Goal: Task Accomplishment & Management: Use online tool/utility

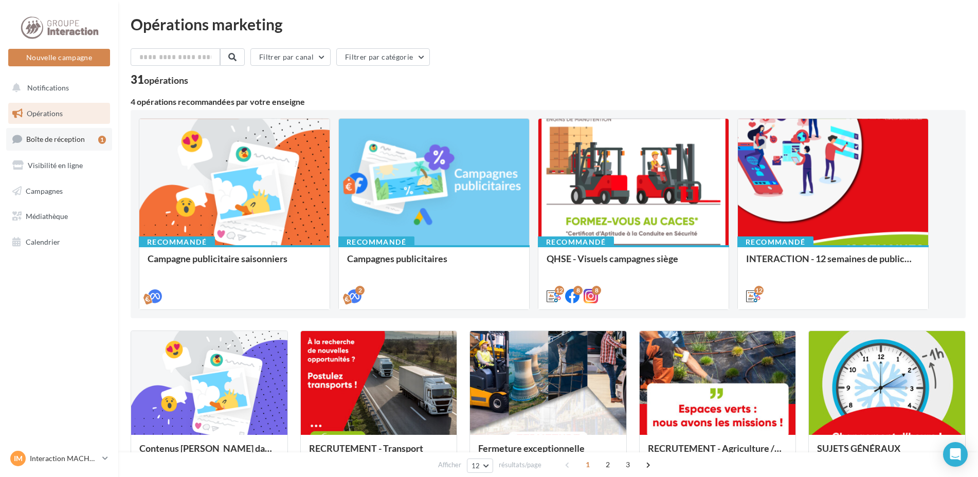
click at [77, 140] on span "Boîte de réception" at bounding box center [55, 139] width 59 height 9
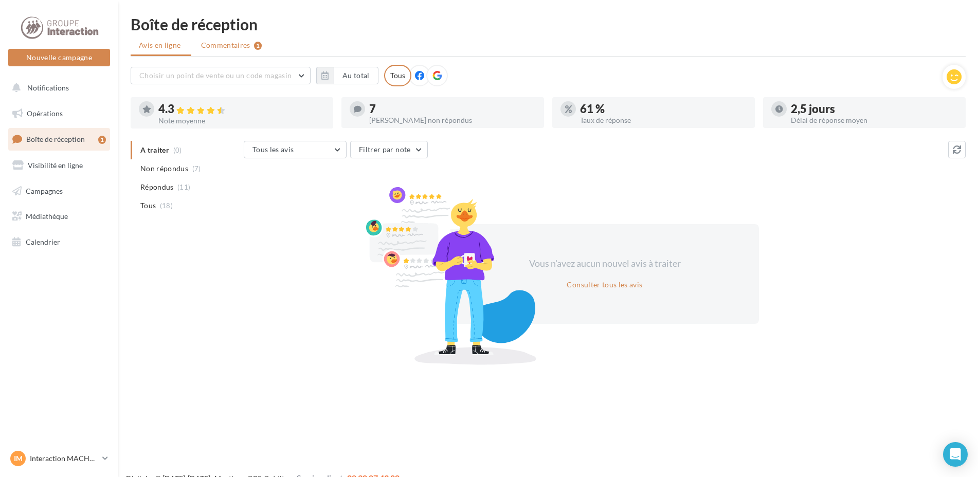
click at [227, 46] on span "Commentaires" at bounding box center [225, 45] width 49 height 10
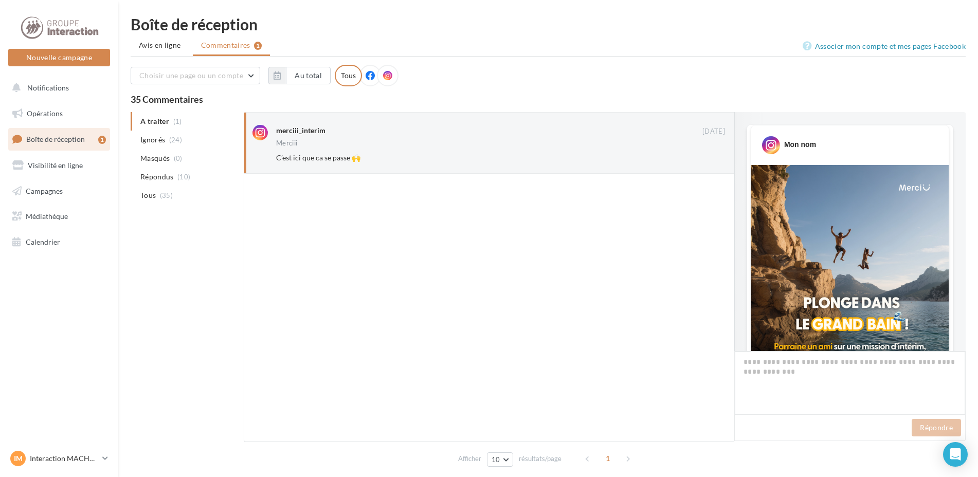
scroll to position [509, 0]
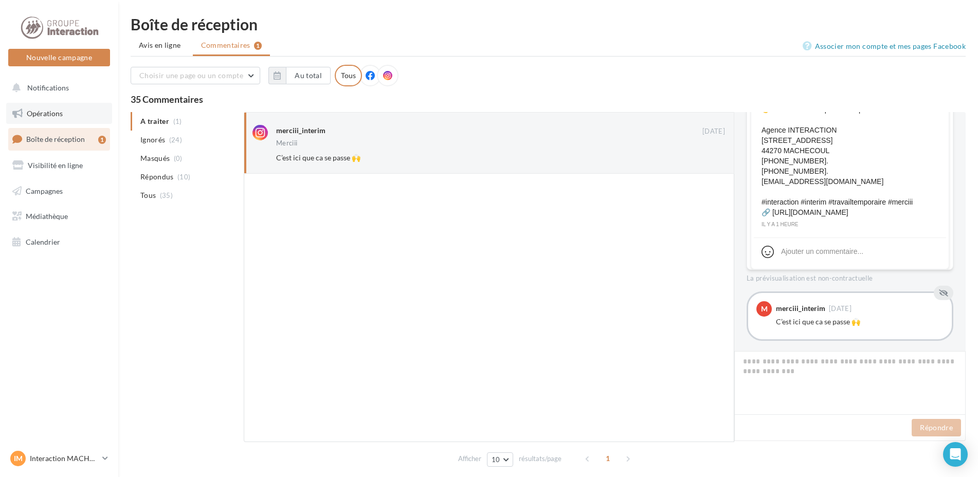
click at [62, 112] on span "Opérations" at bounding box center [45, 113] width 36 height 9
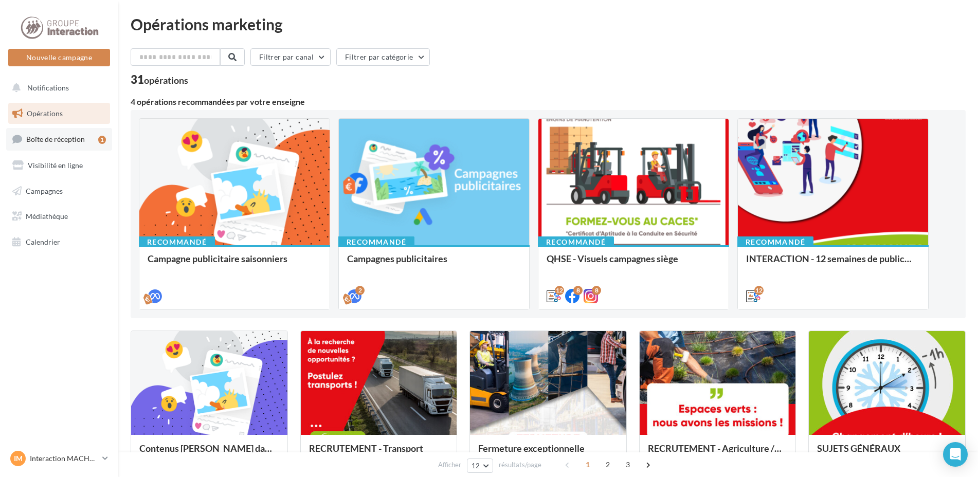
click at [57, 144] on link "Boîte de réception 1" at bounding box center [59, 139] width 106 height 22
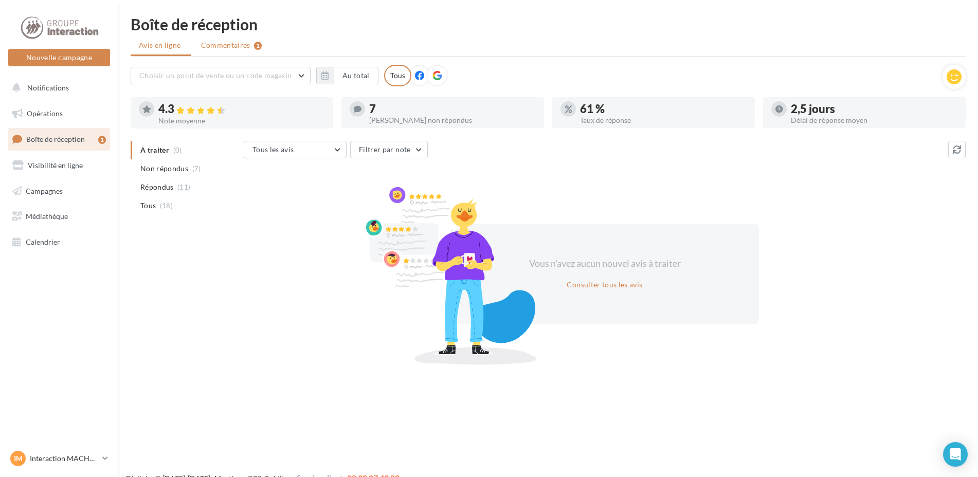
click at [239, 47] on span "Commentaires" at bounding box center [225, 45] width 49 height 10
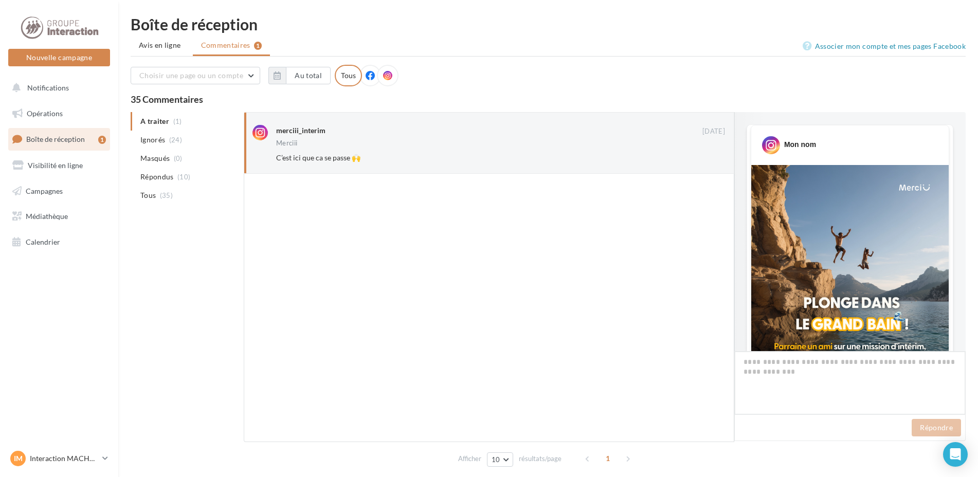
scroll to position [509, 0]
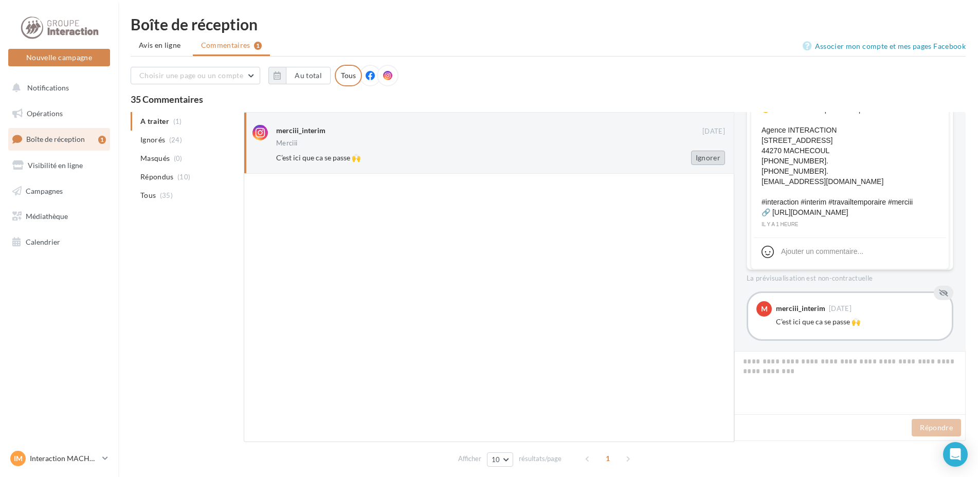
click at [713, 164] on button "Ignorer" at bounding box center [708, 158] width 34 height 14
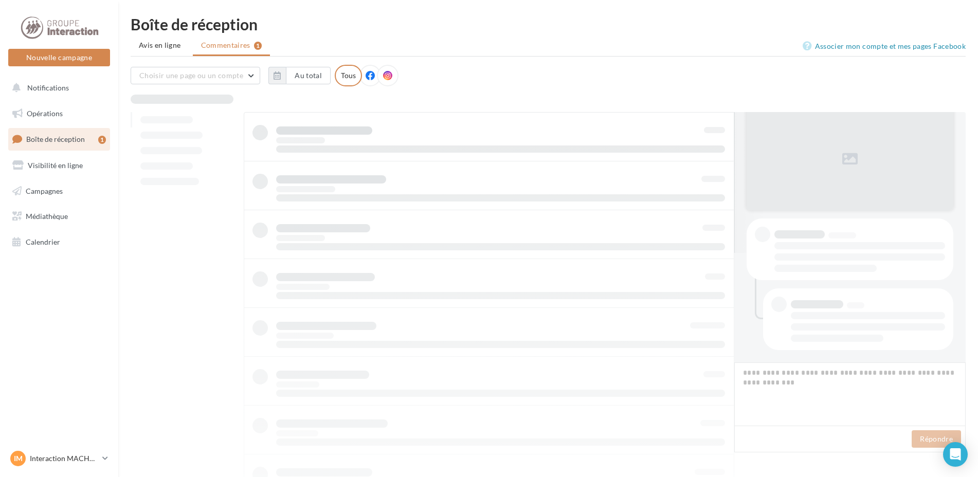
scroll to position [110, 0]
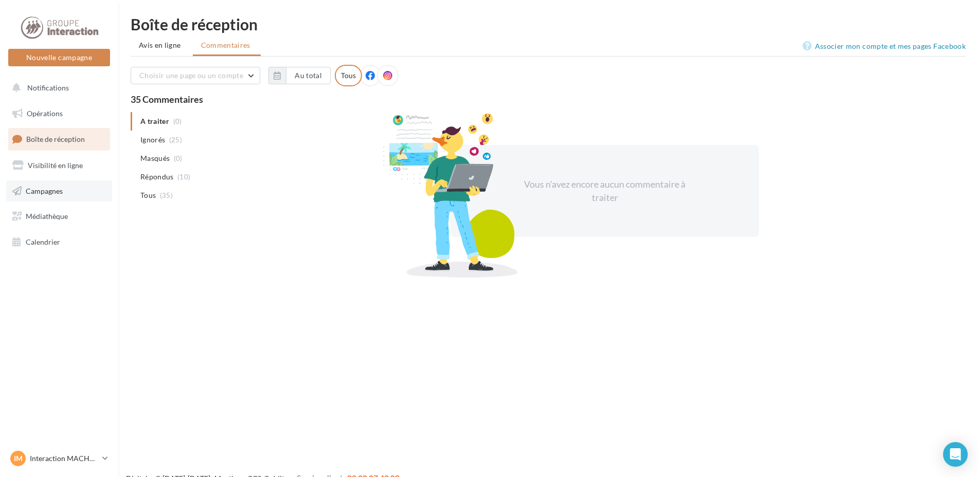
click at [61, 188] on span "Campagnes" at bounding box center [44, 190] width 37 height 9
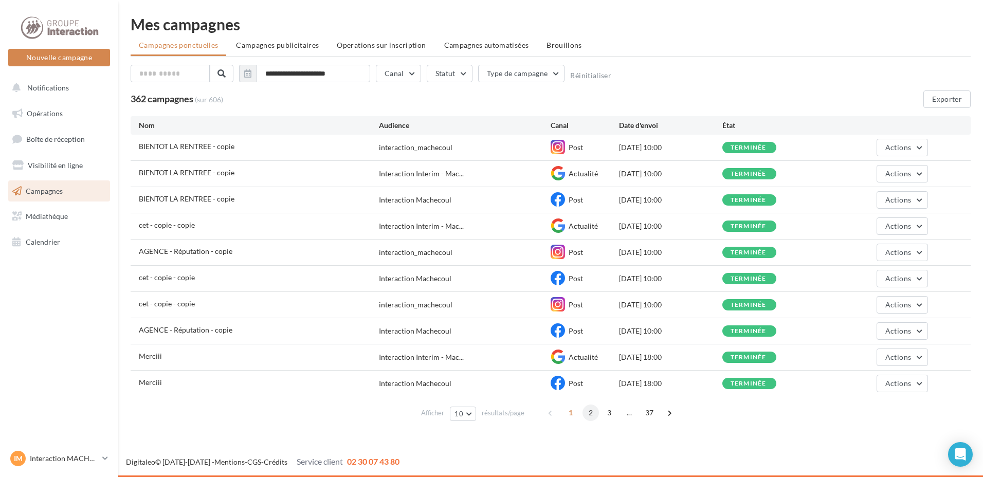
click at [593, 417] on span "2" at bounding box center [591, 413] width 16 height 16
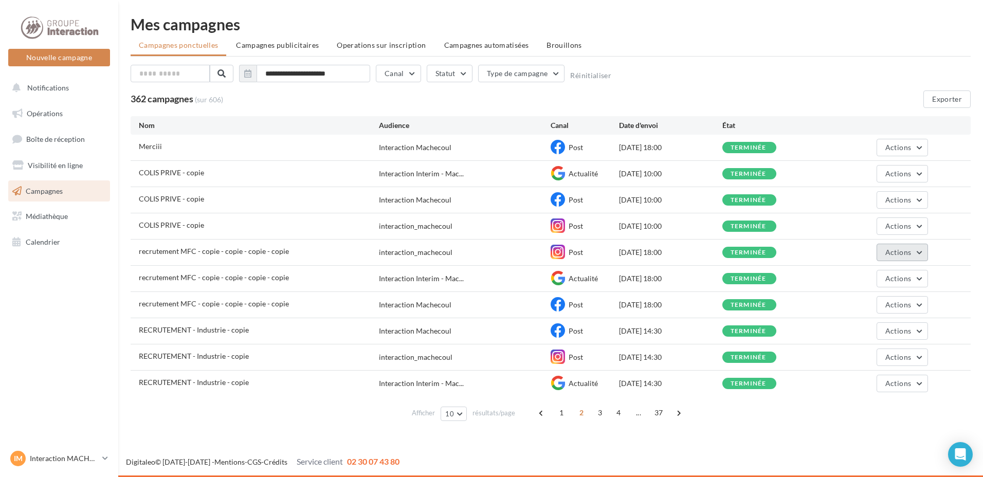
click at [924, 251] on button "Actions" at bounding box center [902, 252] width 51 height 17
click at [864, 326] on button "Dupliquer" at bounding box center [876, 330] width 103 height 27
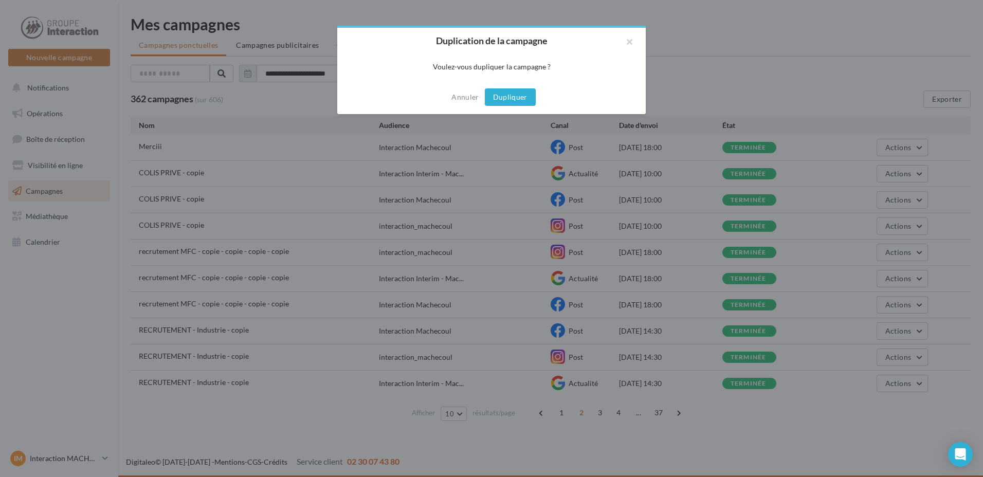
click at [510, 98] on button "Dupliquer" at bounding box center [510, 96] width 51 height 17
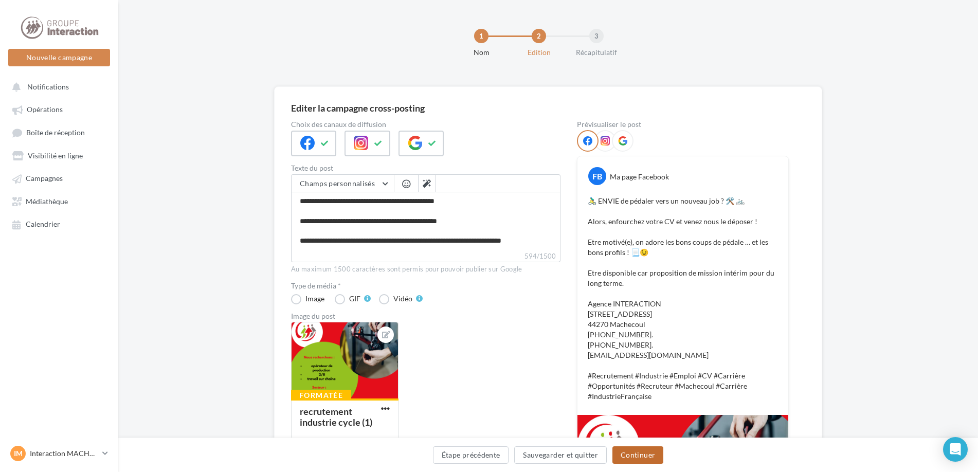
click at [630, 456] on button "Continuer" at bounding box center [637, 454] width 51 height 17
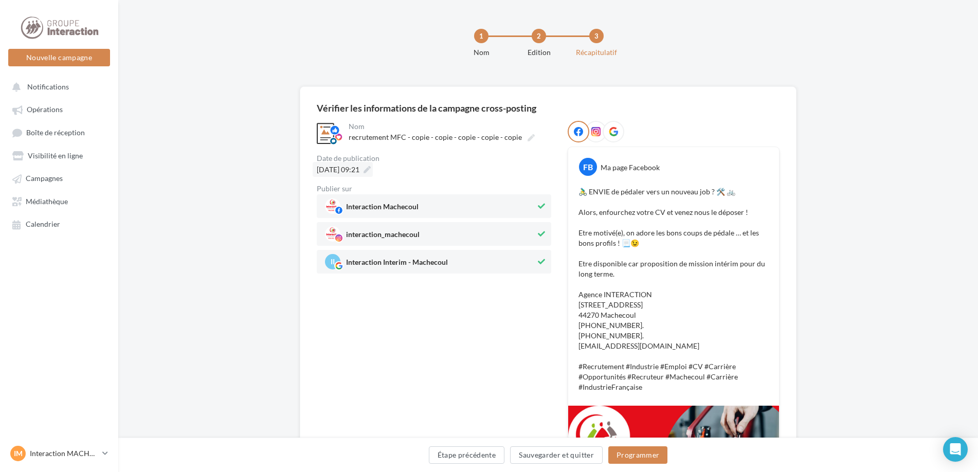
click at [359, 173] on span "[DATE] 09:21" at bounding box center [338, 169] width 43 height 9
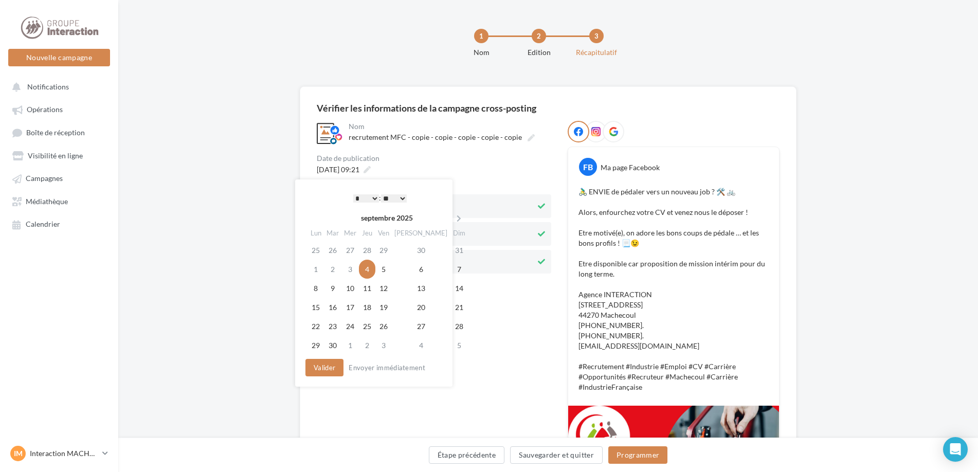
click at [369, 196] on select "* * * * * * * * * * ** ** ** ** ** ** ** ** ** ** ** ** ** **" at bounding box center [366, 198] width 26 height 8
click at [337, 373] on button "Valider" at bounding box center [324, 367] width 38 height 17
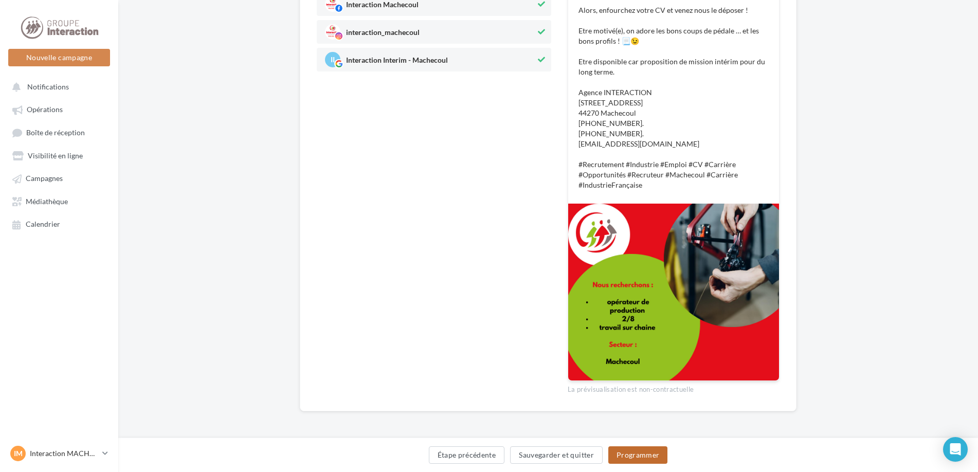
click at [636, 456] on button "Programmer" at bounding box center [638, 454] width 60 height 17
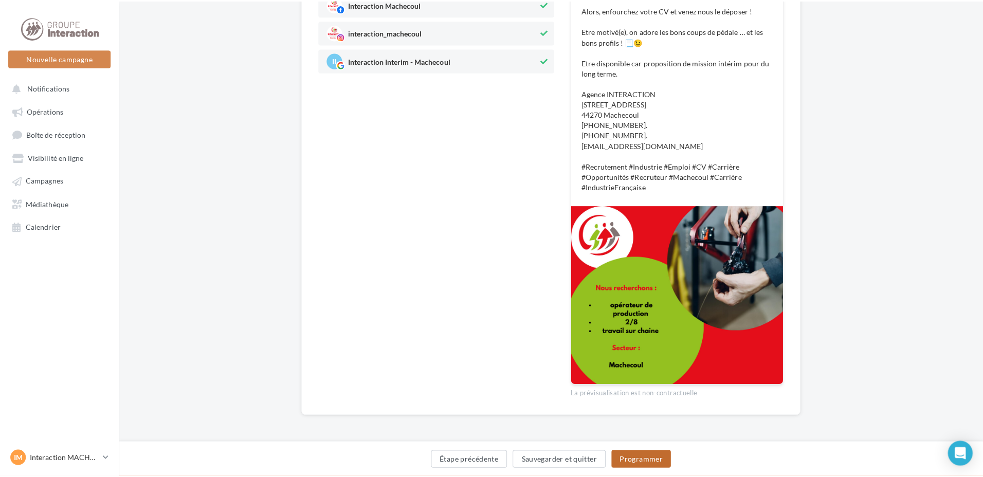
scroll to position [197, 0]
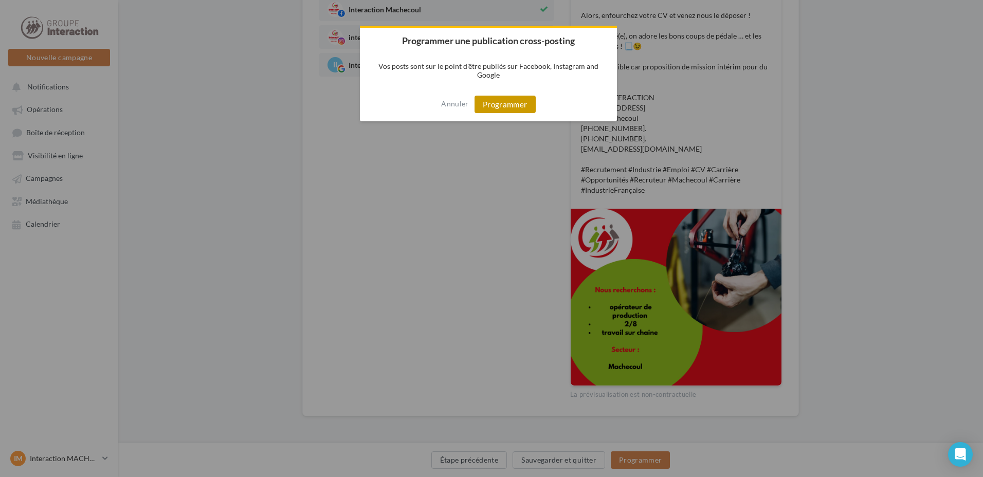
click at [515, 108] on button "Programmer" at bounding box center [505, 104] width 61 height 17
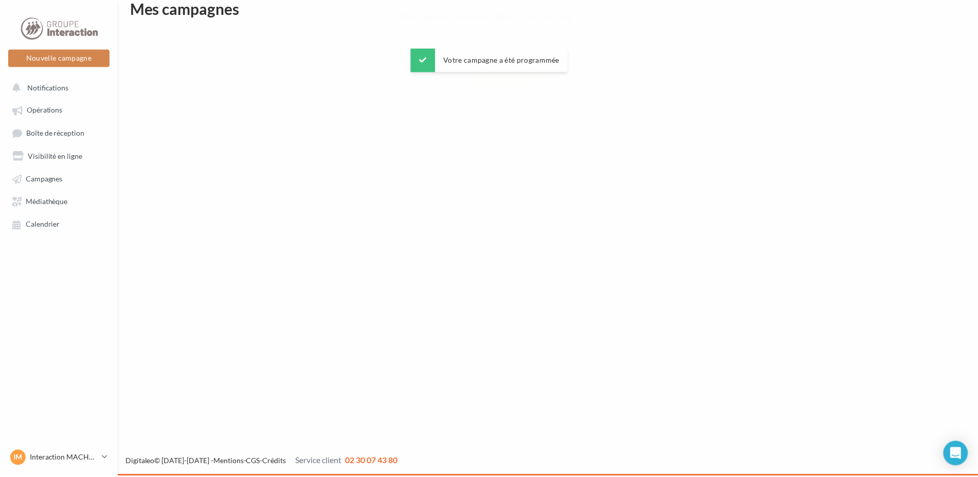
scroll to position [16, 0]
